Goal: Communication & Community: Share content

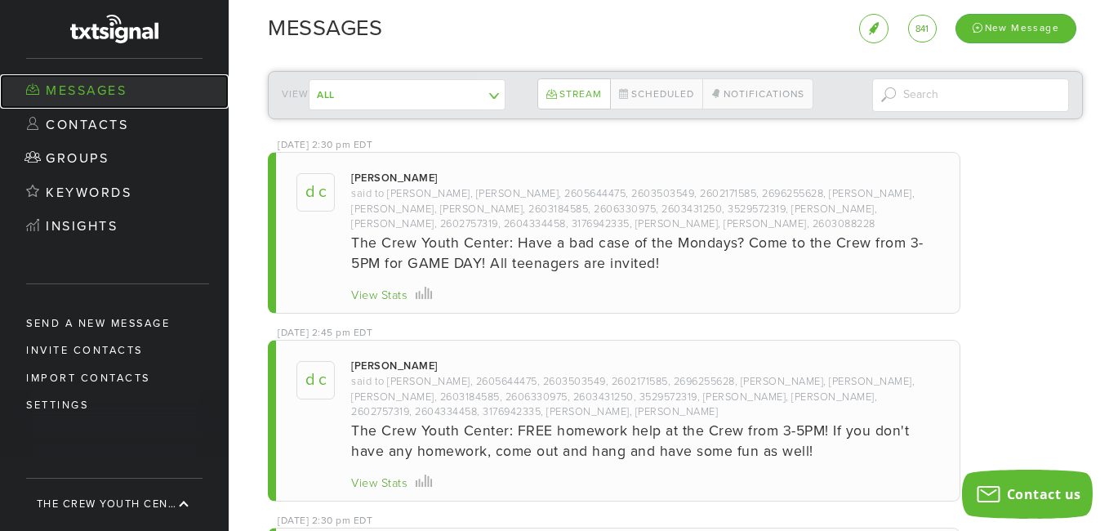
click at [77, 91] on link "Messages" at bounding box center [114, 91] width 229 height 34
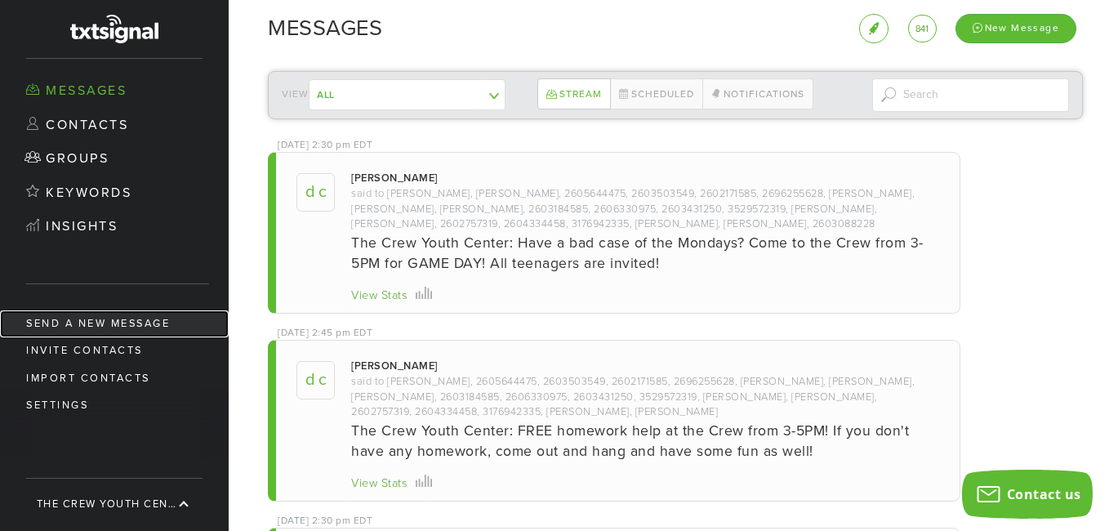
click at [160, 322] on link "Send a new message" at bounding box center [114, 323] width 229 height 27
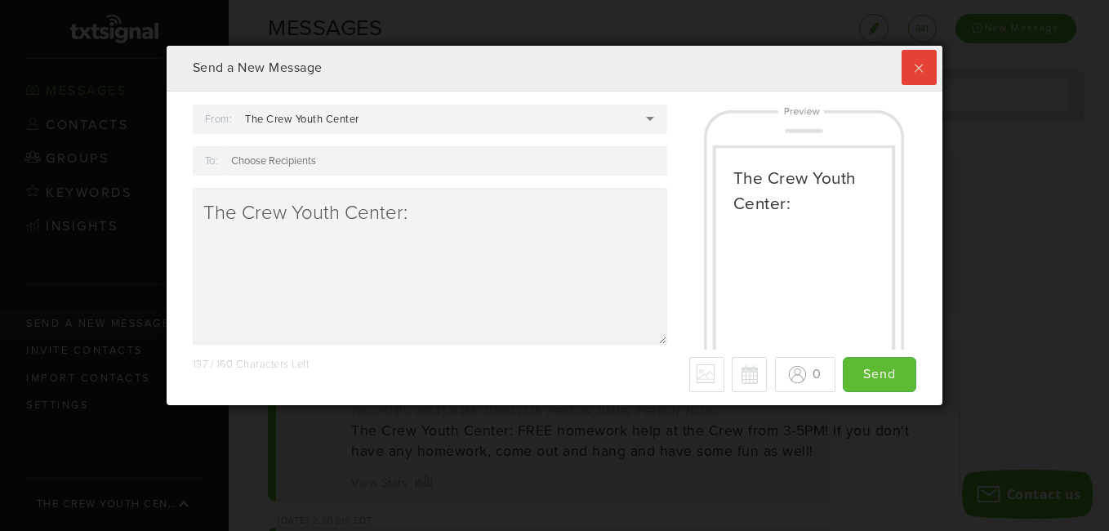
scroll to position [359, 767]
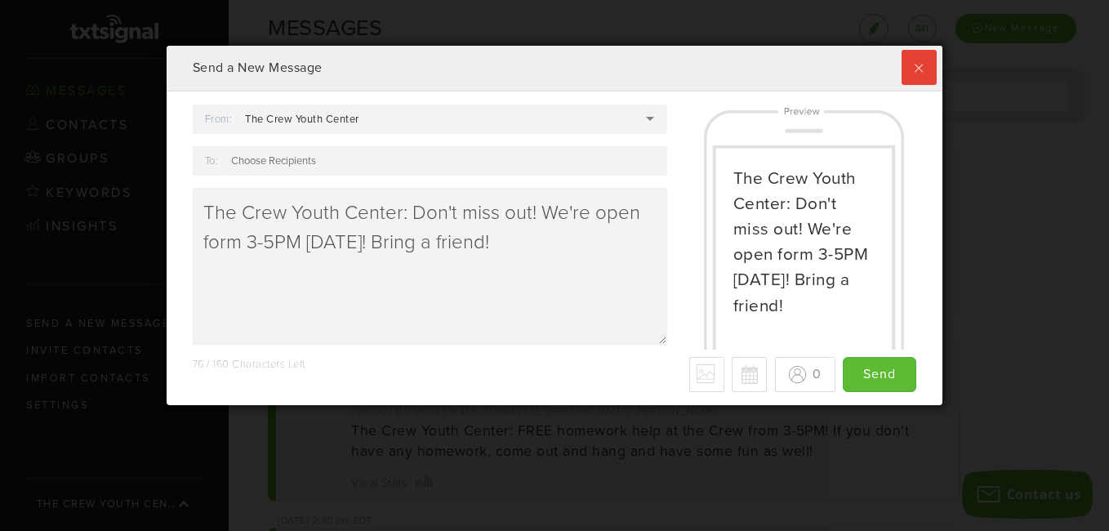
type textarea "The Crew Youth Center: Don't miss out! We're open form 3-5PM [DATE]! Bring a fr…"
click at [313, 161] on input "To:" at bounding box center [276, 160] width 90 height 15
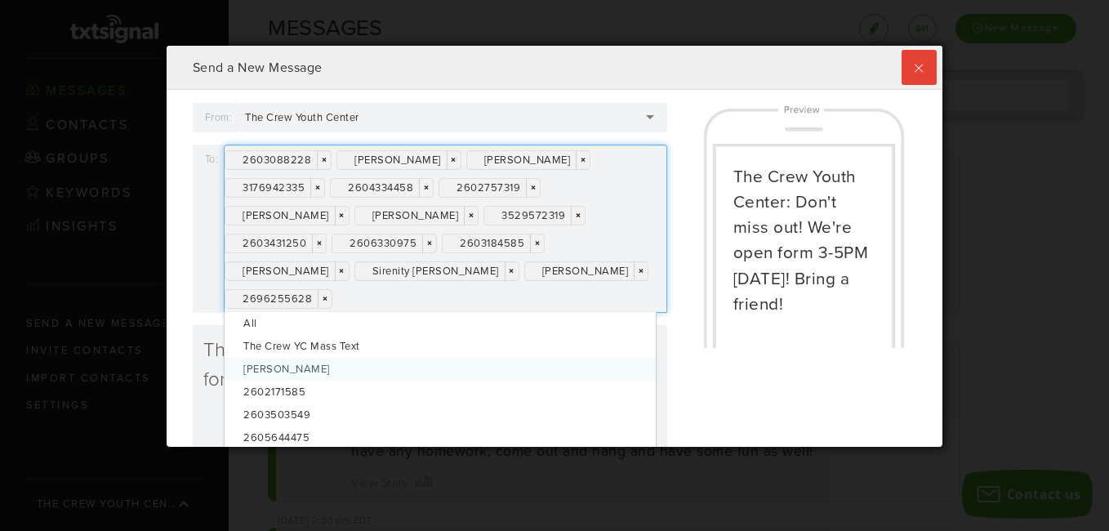
scroll to position [0, 0]
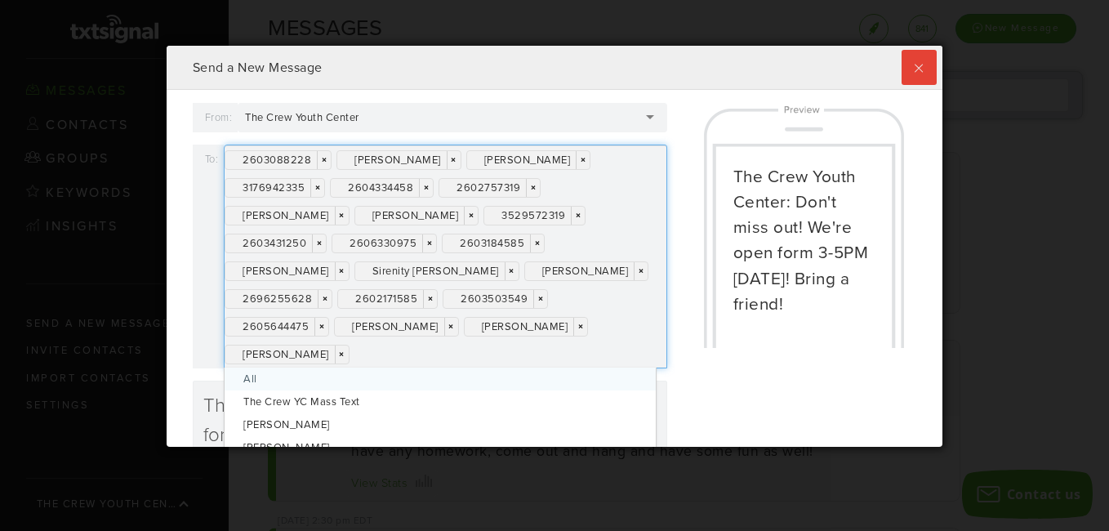
click at [193, 328] on div "To:" at bounding box center [209, 257] width 32 height 224
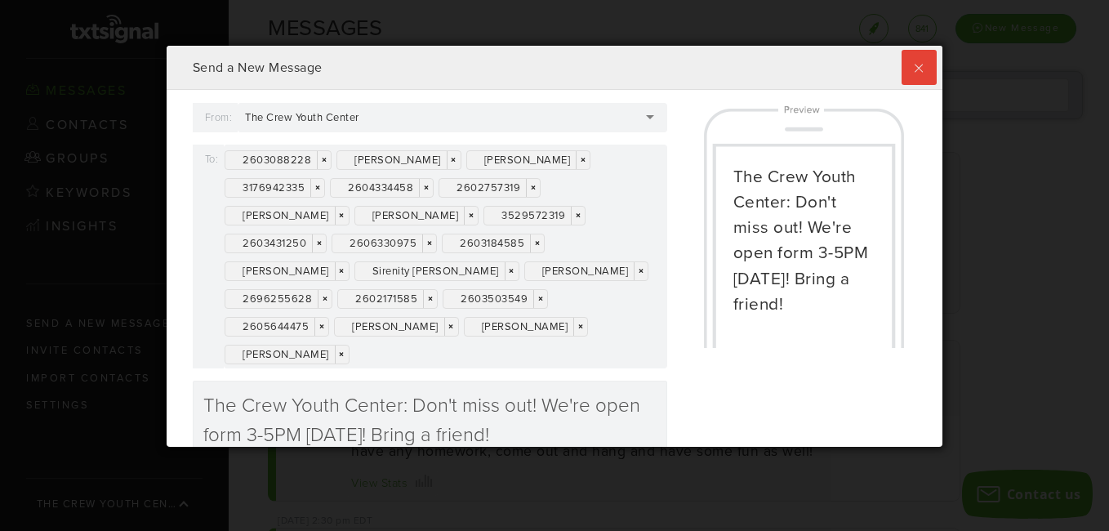
click at [413, 349] on div "2603088228 × × [PERSON_NAME] × × [PERSON_NAME] × × 3176942335 × × 2604334458 × …" at bounding box center [445, 257] width 443 height 224
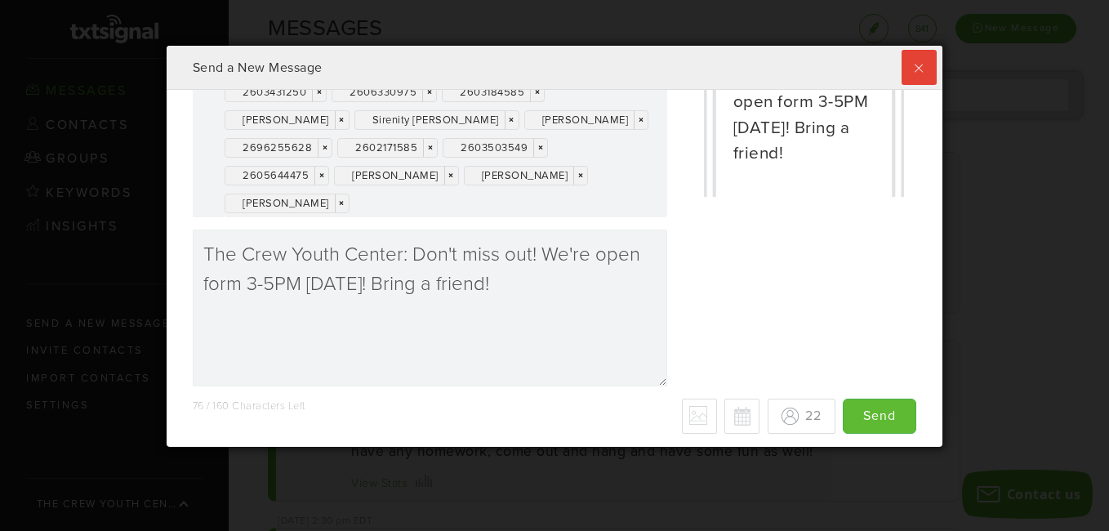
click at [630, 418] on div "76 / 160 Characters Left - Why only 70 max? We detected some special characters…" at bounding box center [555, 415] width 724 height 35
click at [644, 420] on div "76 / 160 Characters Left - Why only 70 max? We detected some special characters…" at bounding box center [555, 415] width 724 height 35
click at [627, 418] on div "76 / 160 Characters Left - Why only 70 max? We detected some special characters…" at bounding box center [555, 415] width 724 height 35
click at [724, 421] on button "Schedule for later" at bounding box center [741, 415] width 35 height 35
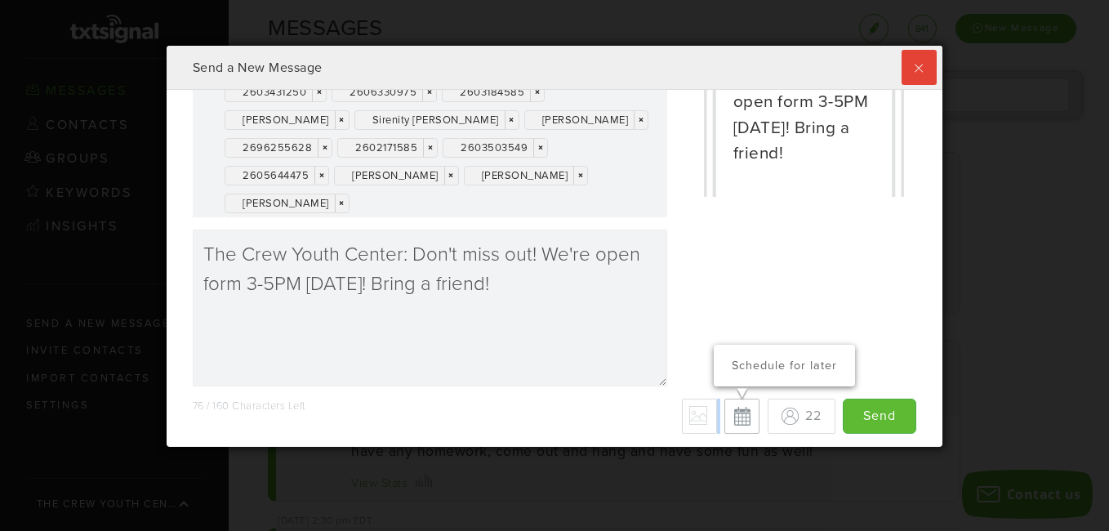
type input "Save"
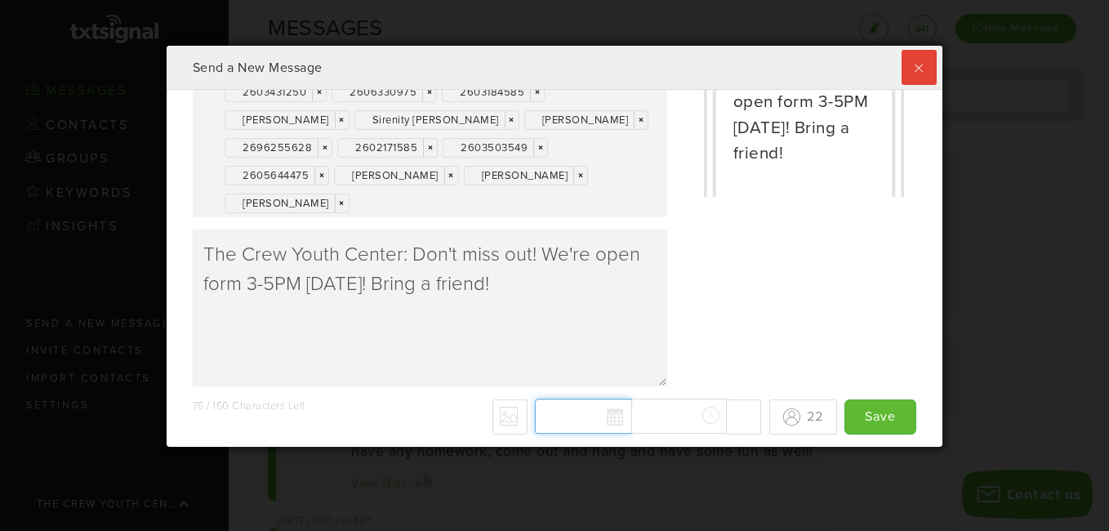
click at [594, 418] on div "[DATE] Su Mo Tu We Th Fr Sa 27 28 29 30 31 1 2 3 4 5 6 7 8 9 10 11 12 13 14 15 …" at bounding box center [648, 416] width 226 height 36
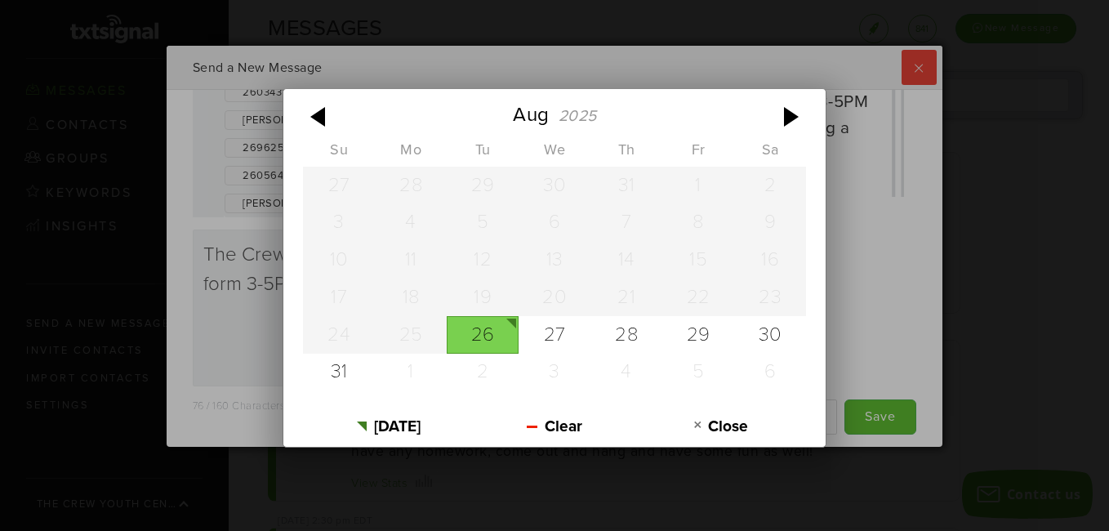
click at [494, 339] on div "26" at bounding box center [483, 335] width 72 height 38
type input "[DATE]"
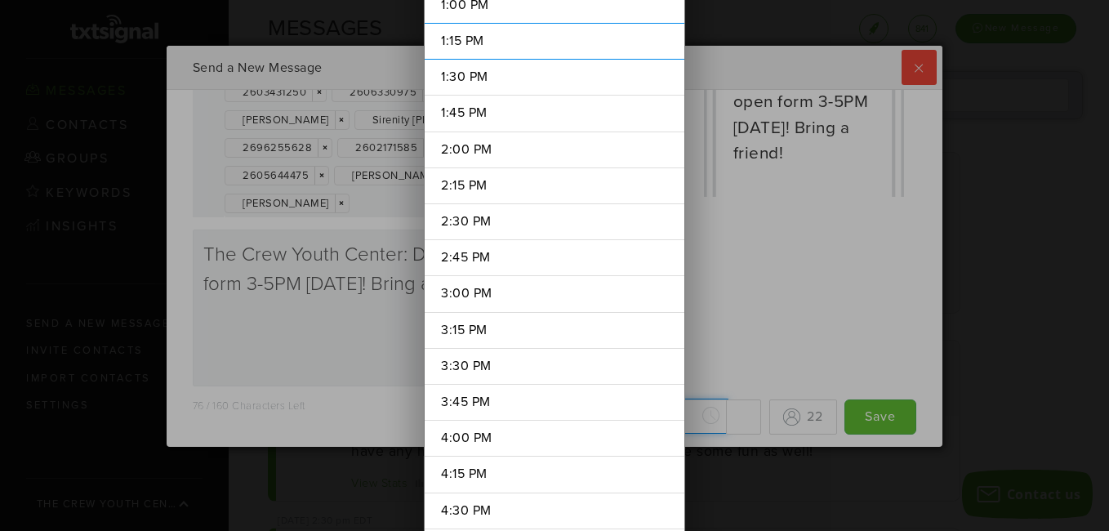
click at [691, 417] on div "[DATE] [DATE] Su Mo Tu We Th Fr Sa 27 28 29 30 31 1 2 3 4 5 6 7 8 9 10 11 12 13…" at bounding box center [648, 416] width 226 height 36
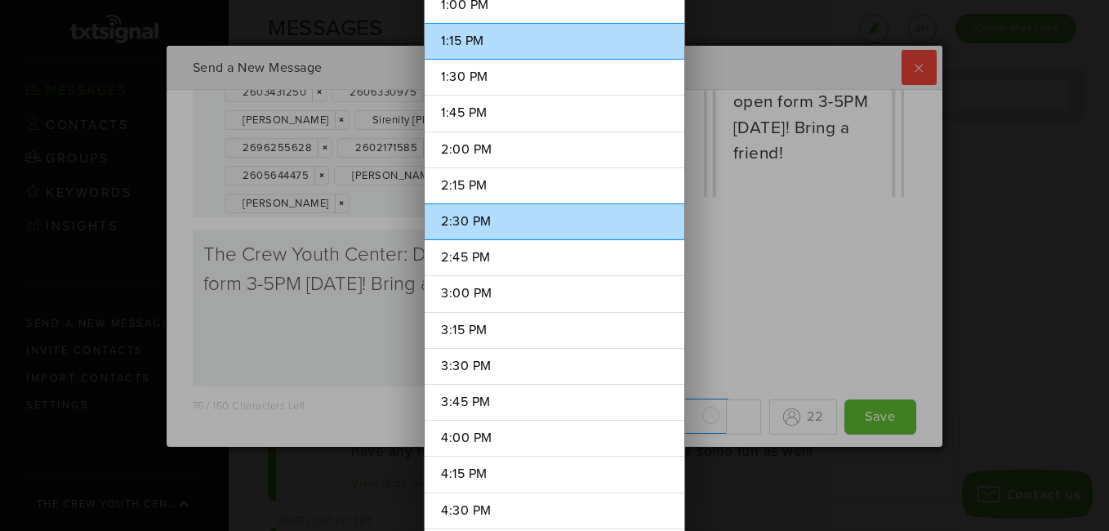
click at [478, 222] on li "2:30 PM" at bounding box center [555, 221] width 260 height 37
type input "2:30 PM"
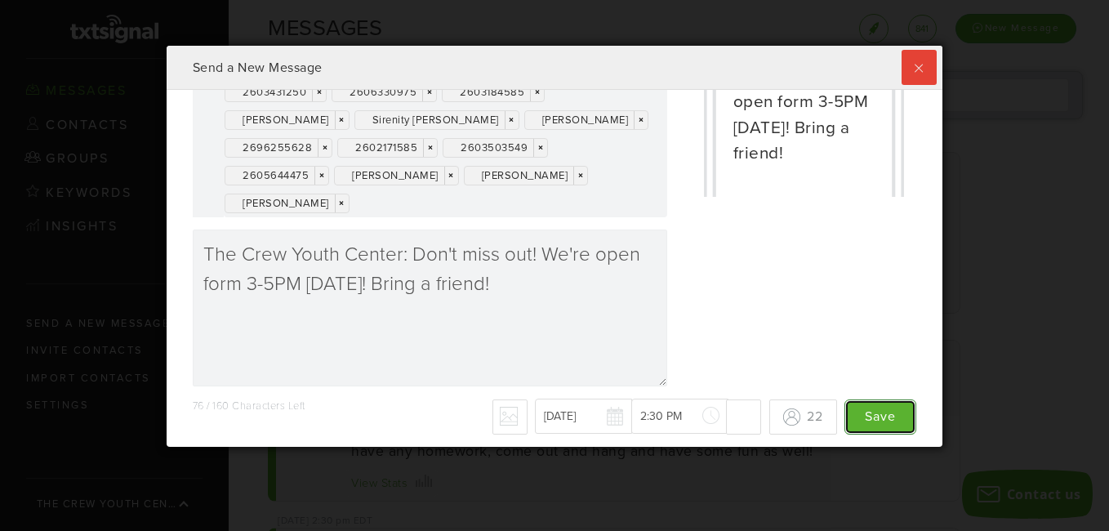
click at [865, 416] on input "Save" at bounding box center [880, 416] width 72 height 35
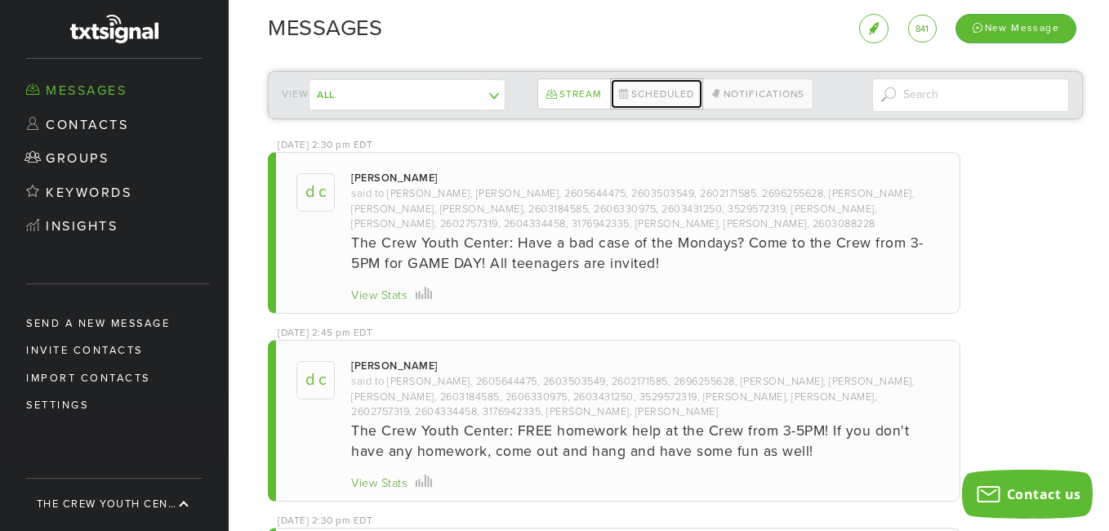
click at [638, 95] on link "Scheduled" at bounding box center [656, 93] width 93 height 31
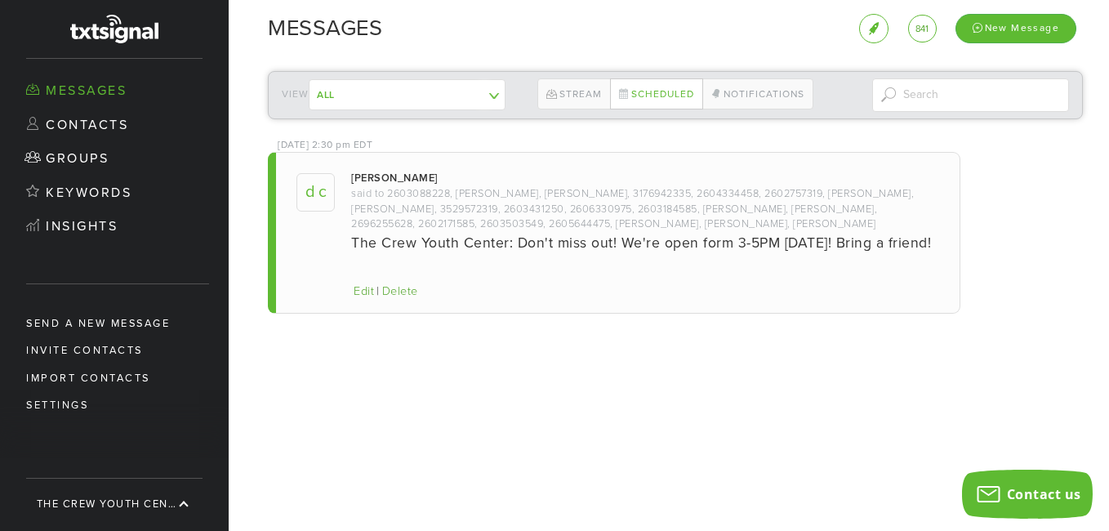
scroll to position [400, 767]
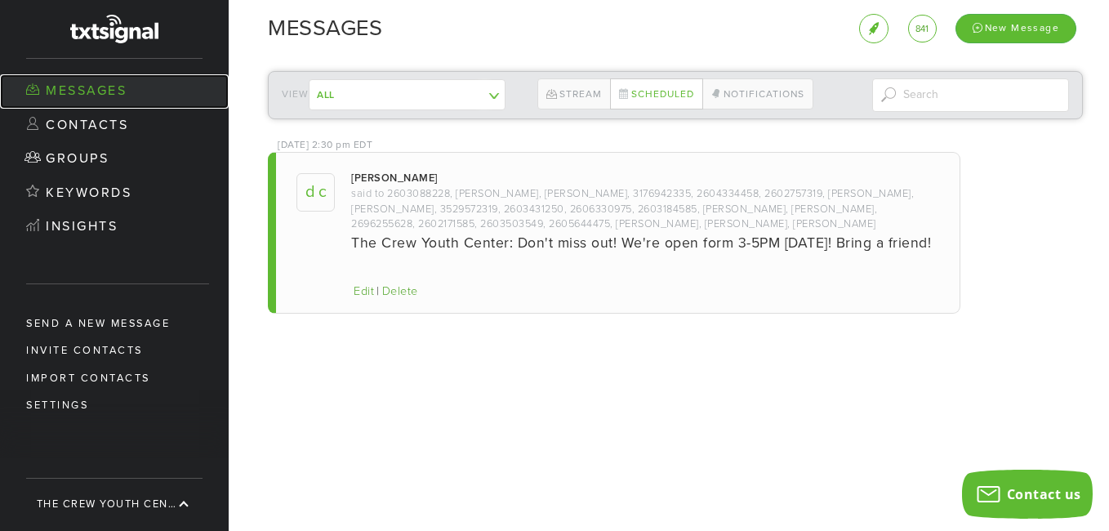
click at [80, 91] on link "Messages" at bounding box center [114, 91] width 229 height 34
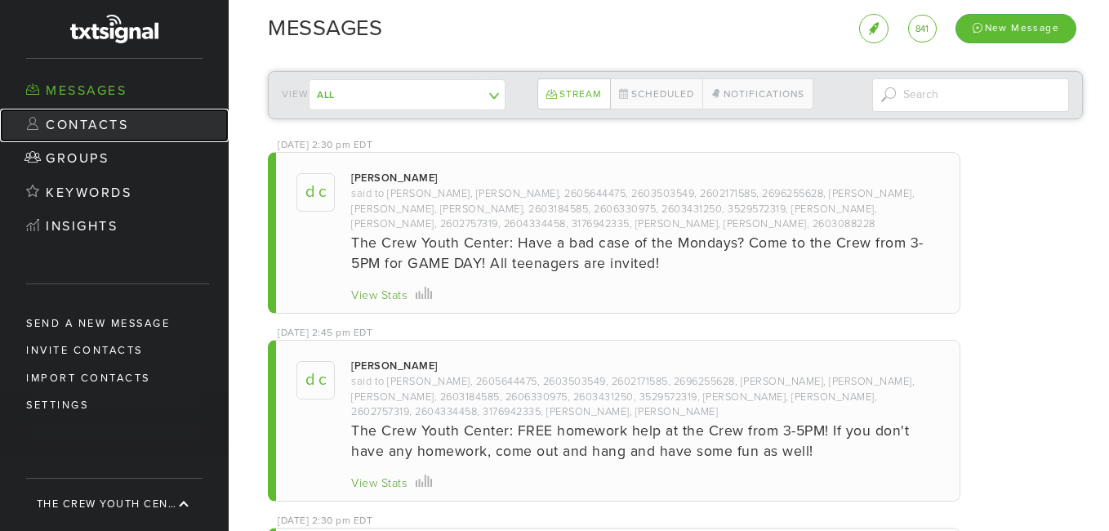
click at [103, 127] on link "Contacts" at bounding box center [114, 126] width 229 height 34
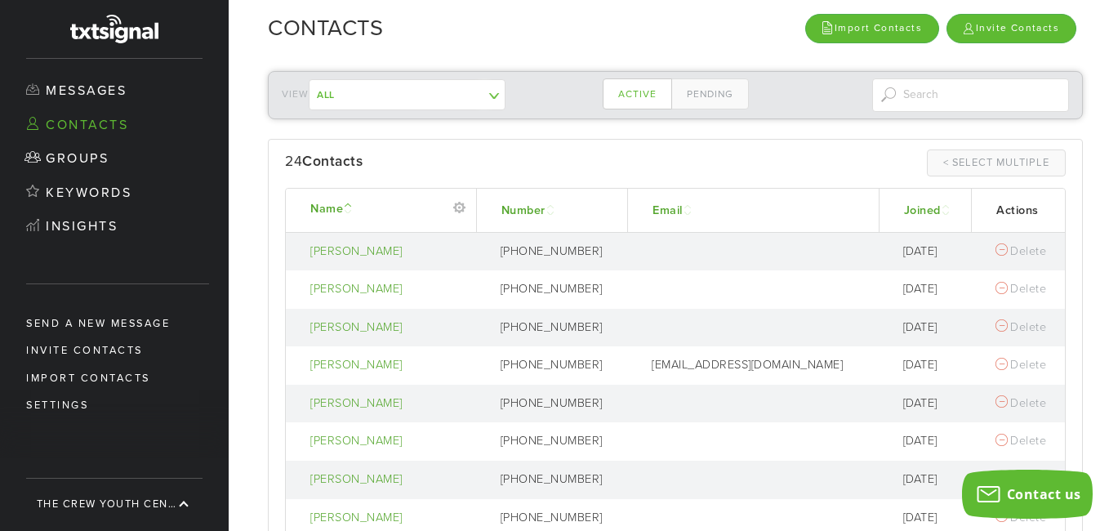
drag, startPoint x: 1102, startPoint y: 207, endPoint x: 1106, endPoint y: 240, distance: 33.7
click at [1106, 240] on div "View All The Crew YC Mass Text ------------- Contacts not in a group Active Pen…" at bounding box center [669, 294] width 880 height 473
